Goal: Task Accomplishment & Management: Use online tool/utility

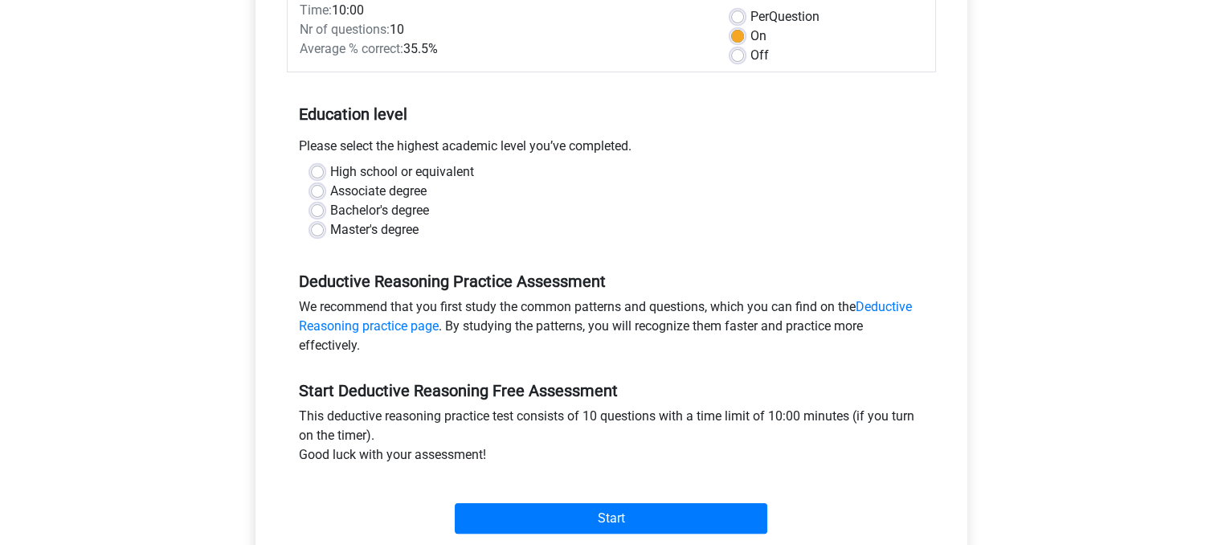
scroll to position [402, 0]
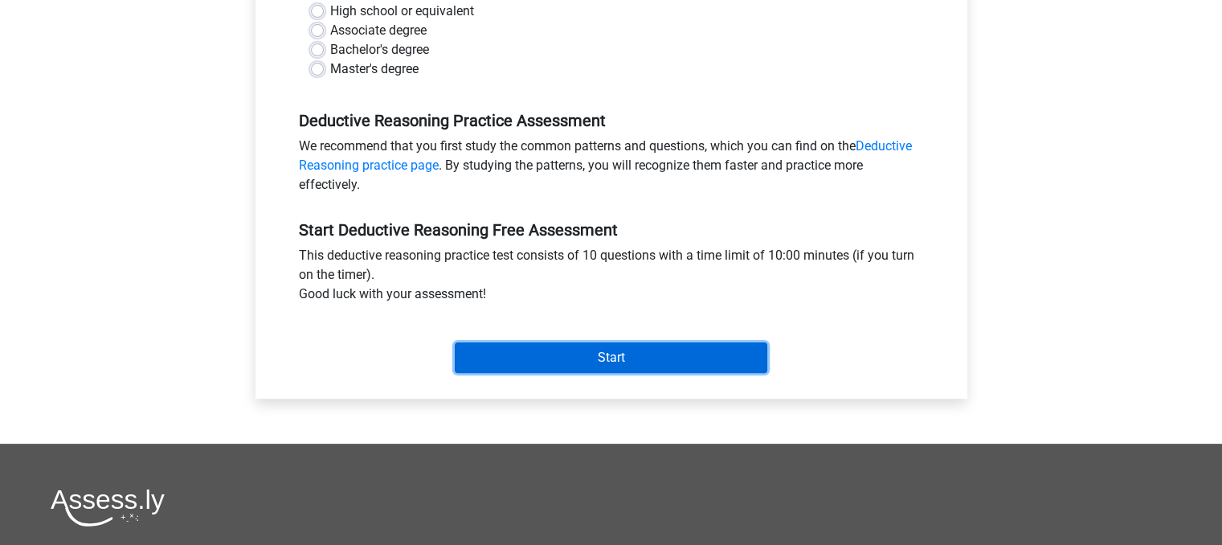
click at [563, 354] on input "Start" at bounding box center [611, 357] width 313 height 31
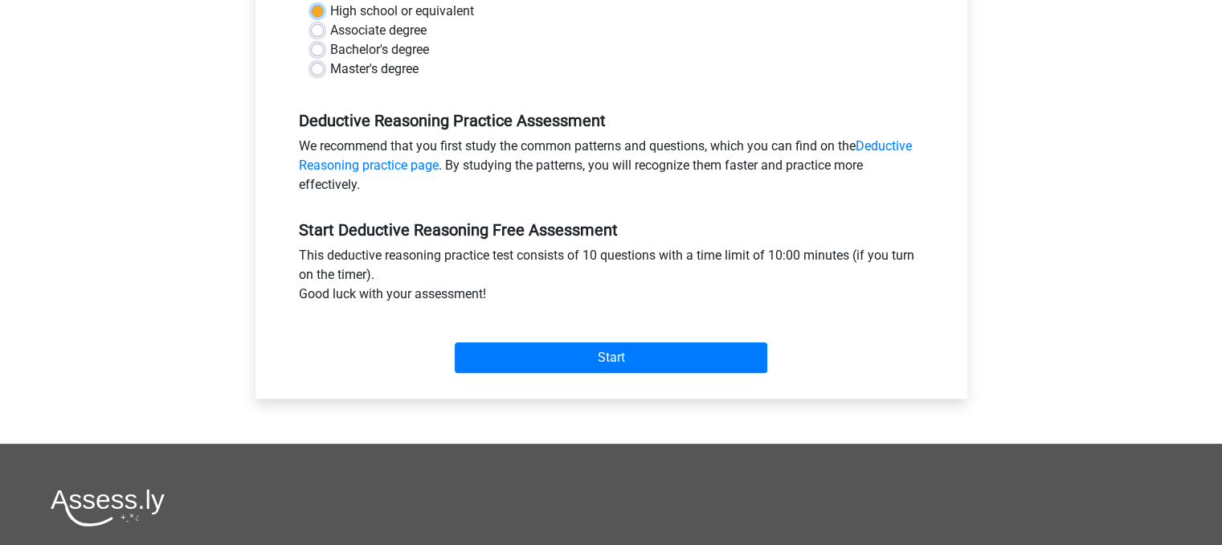
scroll to position [321, 0]
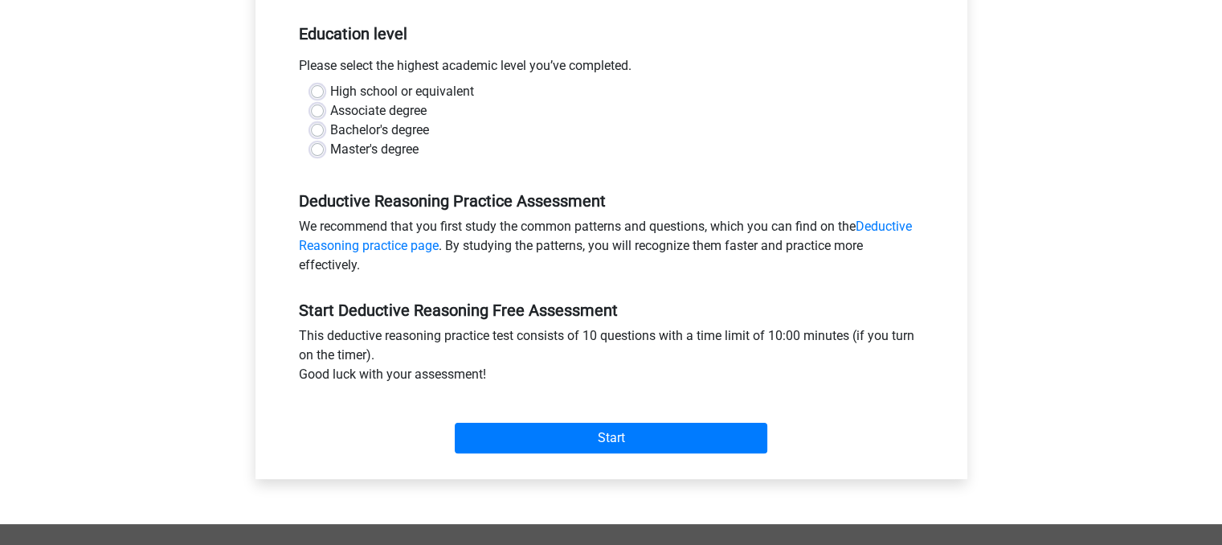
click at [330, 88] on label "High school or equivalent" at bounding box center [402, 91] width 144 height 19
click at [321, 88] on input "High school or equivalent" at bounding box center [317, 90] width 13 height 16
radio input "true"
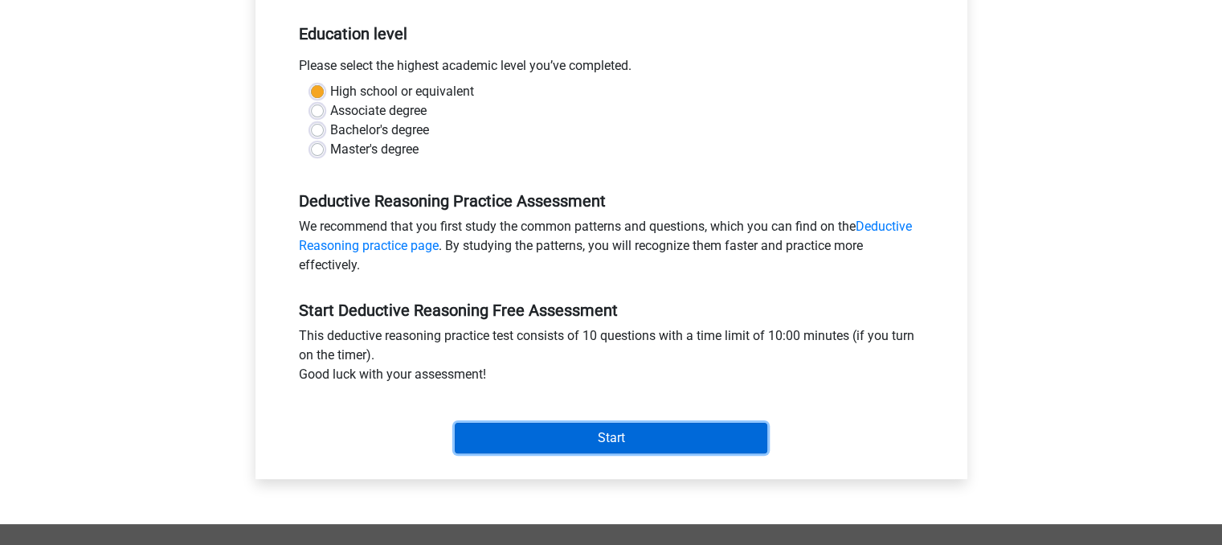
click at [567, 448] on input "Start" at bounding box center [611, 438] width 313 height 31
